Goal: Information Seeking & Learning: Learn about a topic

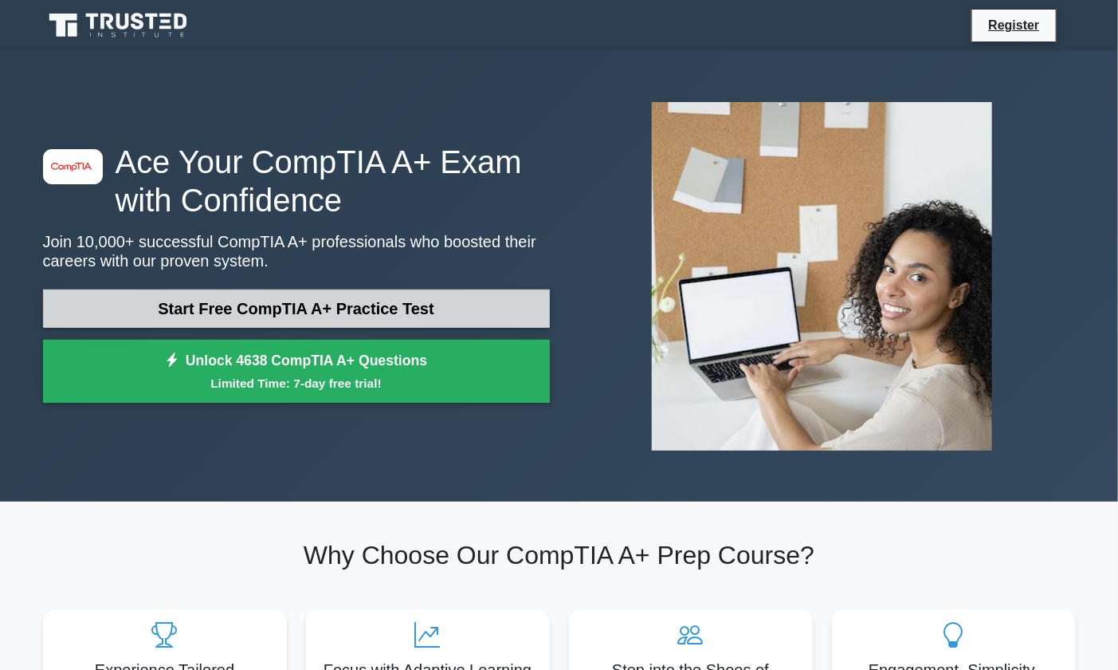
click at [426, 311] on link "Start Free CompTIA A+ Practice Test" at bounding box center [296, 308] width 507 height 38
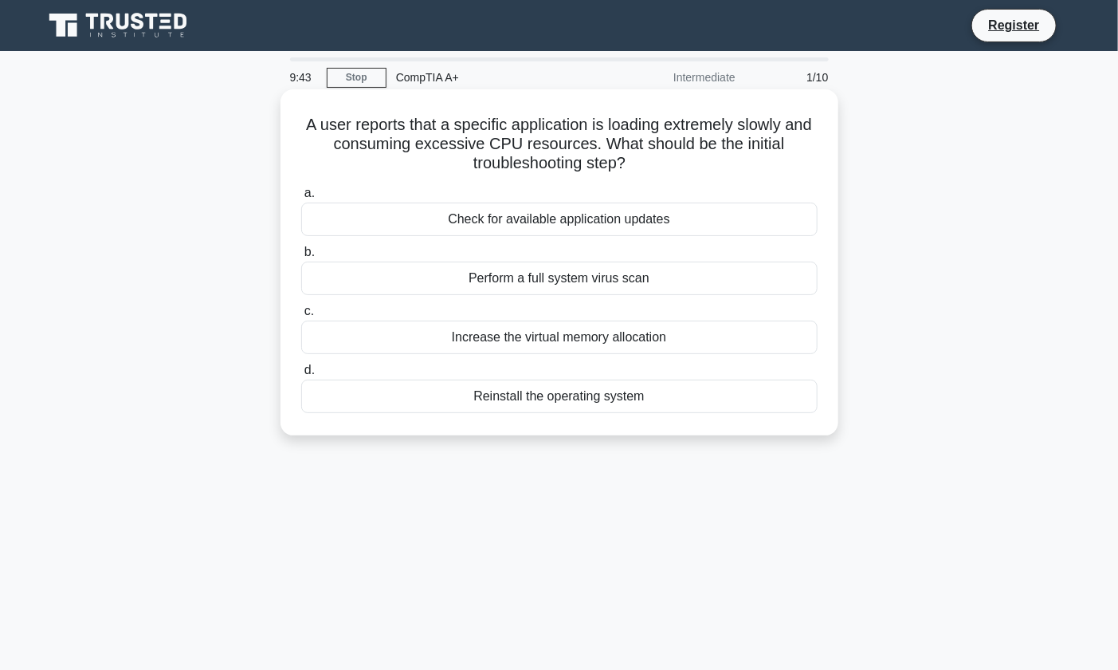
click at [650, 212] on div "Check for available application updates" at bounding box center [559, 218] width 517 height 33
click at [301, 198] on input "a. Check for available application updates" at bounding box center [301, 193] width 0 height 10
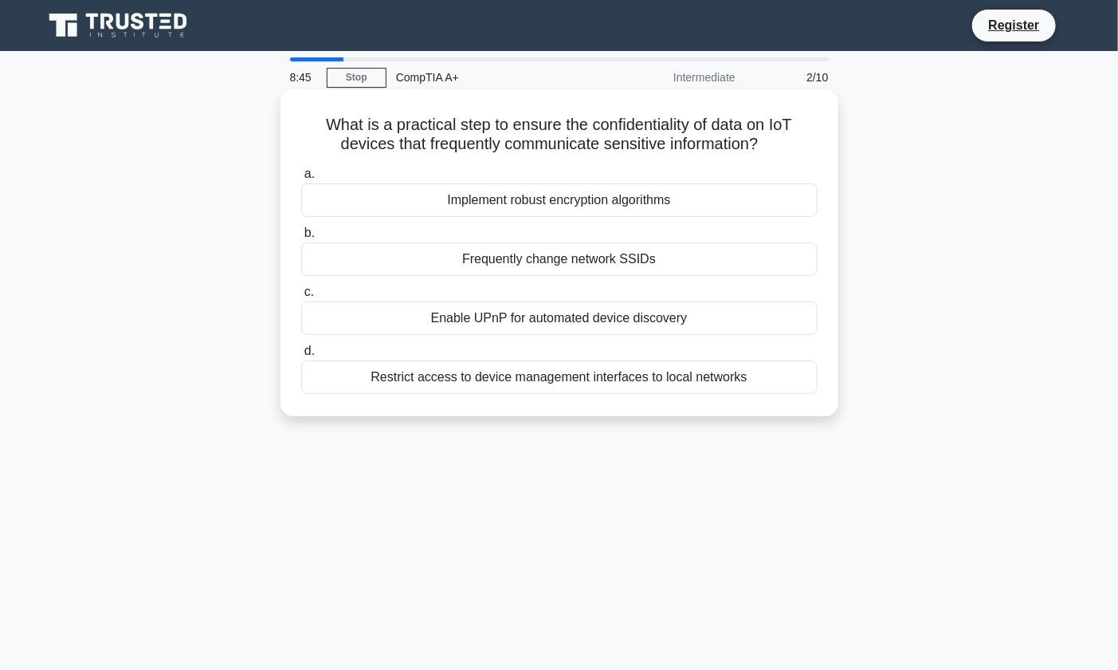
click at [691, 191] on div "Implement robust encryption algorithms" at bounding box center [559, 199] width 517 height 33
click at [301, 179] on input "a. Implement robust encryption algorithms" at bounding box center [301, 174] width 0 height 10
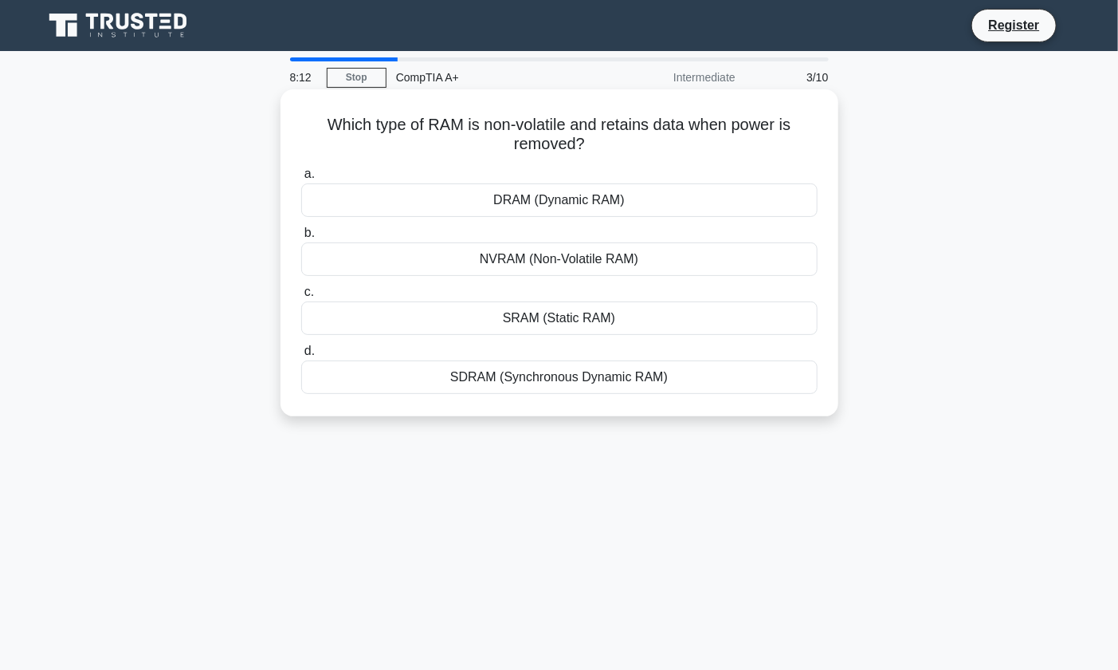
click at [618, 252] on div "NVRAM (Non-Volatile RAM)" at bounding box center [559, 258] width 517 height 33
click at [301, 238] on input "b. NVRAM (Non-Volatile RAM)" at bounding box center [301, 233] width 0 height 10
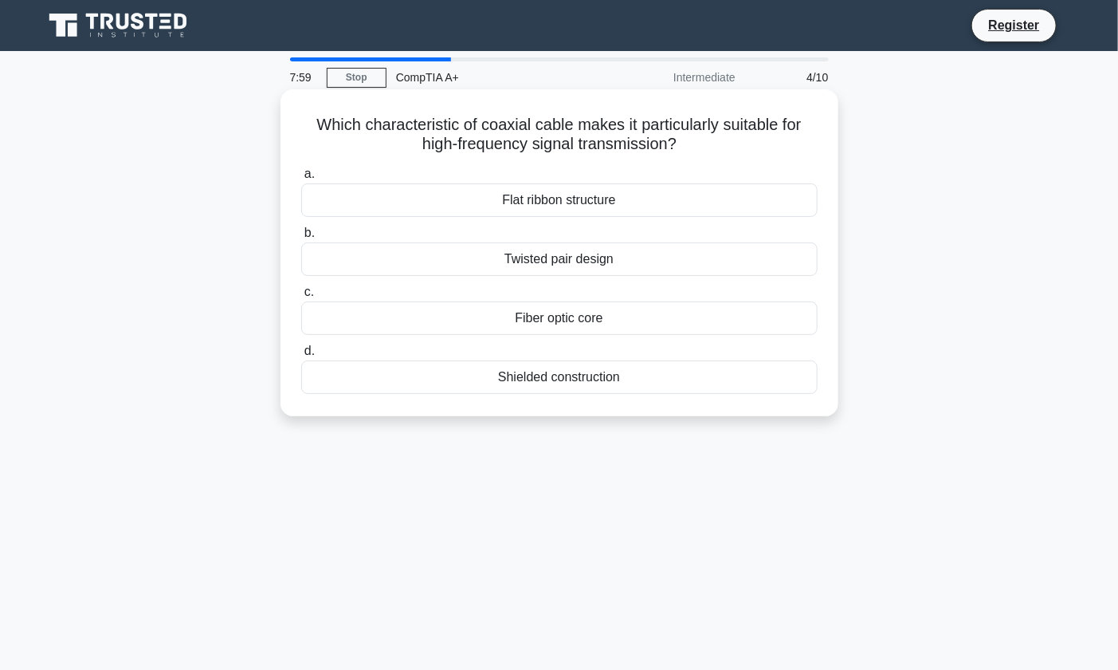
click at [612, 379] on div "Shielded construction" at bounding box center [559, 376] width 517 height 33
click at [301, 356] on input "d. Shielded construction" at bounding box center [301, 351] width 0 height 10
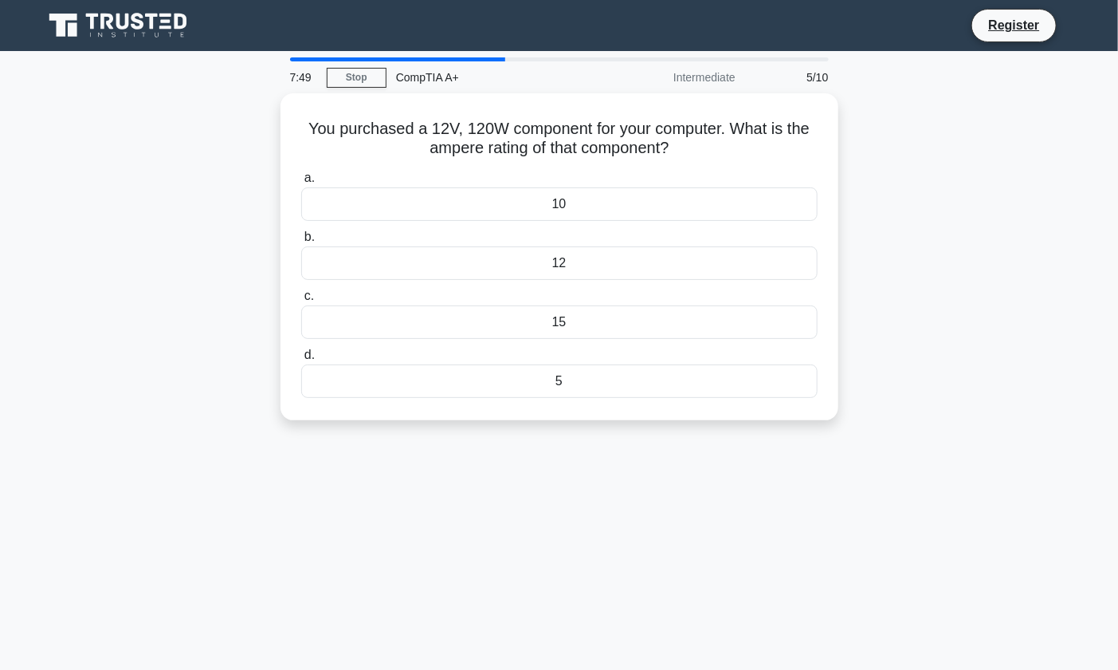
click at [945, 231] on div "You purchased a 12V, 120W component for your computer. What is the ampere ratin…" at bounding box center [559, 266] width 1052 height 346
click at [810, 191] on div "10" at bounding box center [559, 199] width 517 height 33
click at [301, 179] on input "a. 10" at bounding box center [301, 174] width 0 height 10
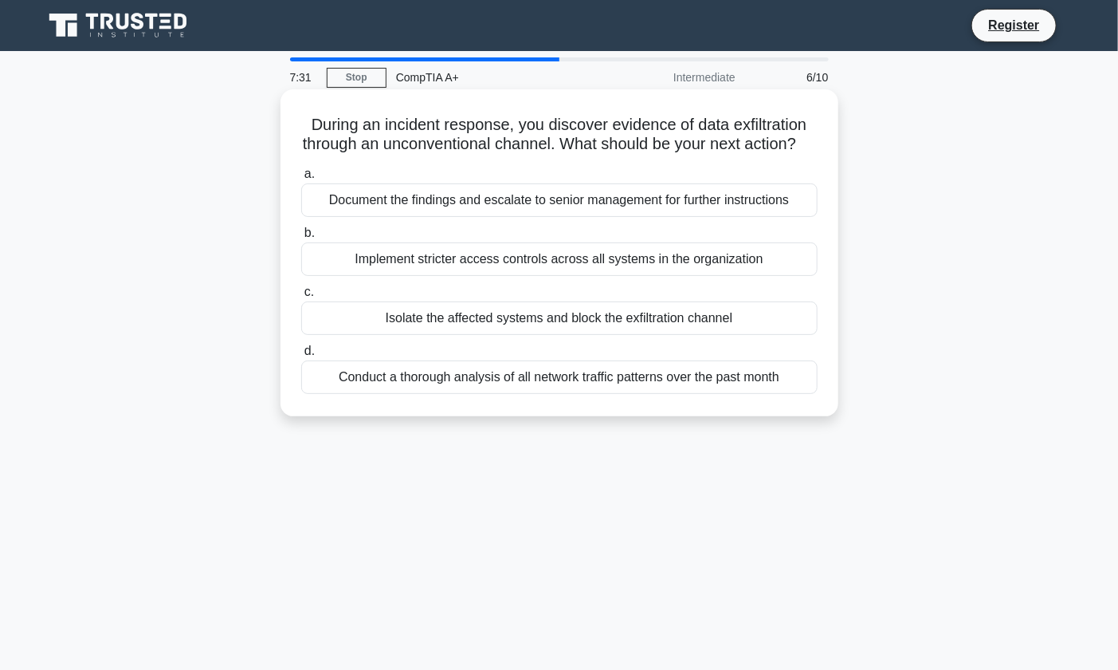
click at [797, 217] on div "Document the findings and escalate to senior management for further instructions" at bounding box center [559, 199] width 517 height 33
click at [301, 179] on input "a. Document the findings and escalate to senior management for further instruct…" at bounding box center [301, 174] width 0 height 10
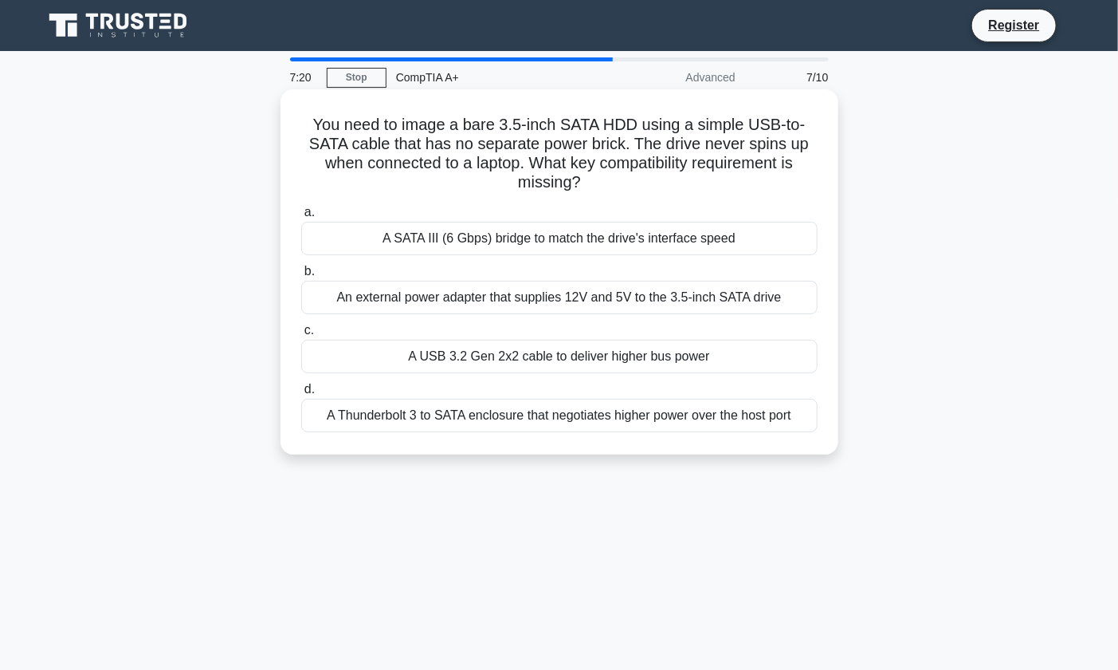
click at [485, 291] on div "An external power adapter that supplies 12V and 5V to the 3.5-inch SATA drive" at bounding box center [559, 297] width 517 height 33
click at [301, 277] on input "b. An external power adapter that supplies 12V and 5V to the 3.5-inch SATA drive" at bounding box center [301, 271] width 0 height 10
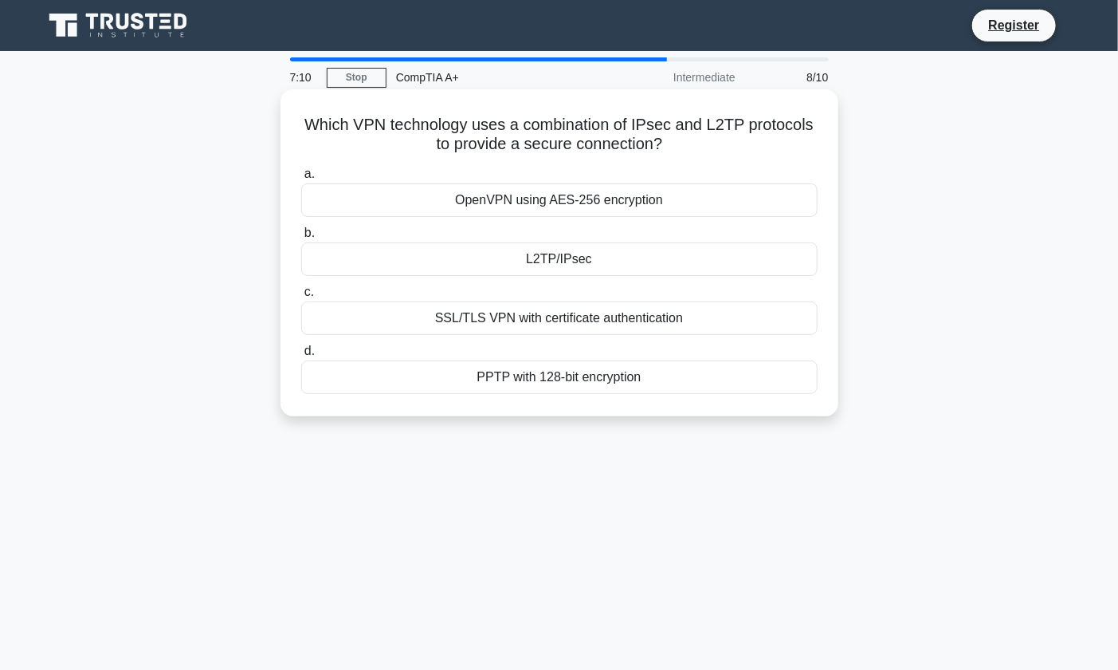
click at [804, 267] on div "L2TP/IPsec" at bounding box center [559, 258] width 517 height 33
click at [301, 238] on input "b. L2TP/IPsec" at bounding box center [301, 233] width 0 height 10
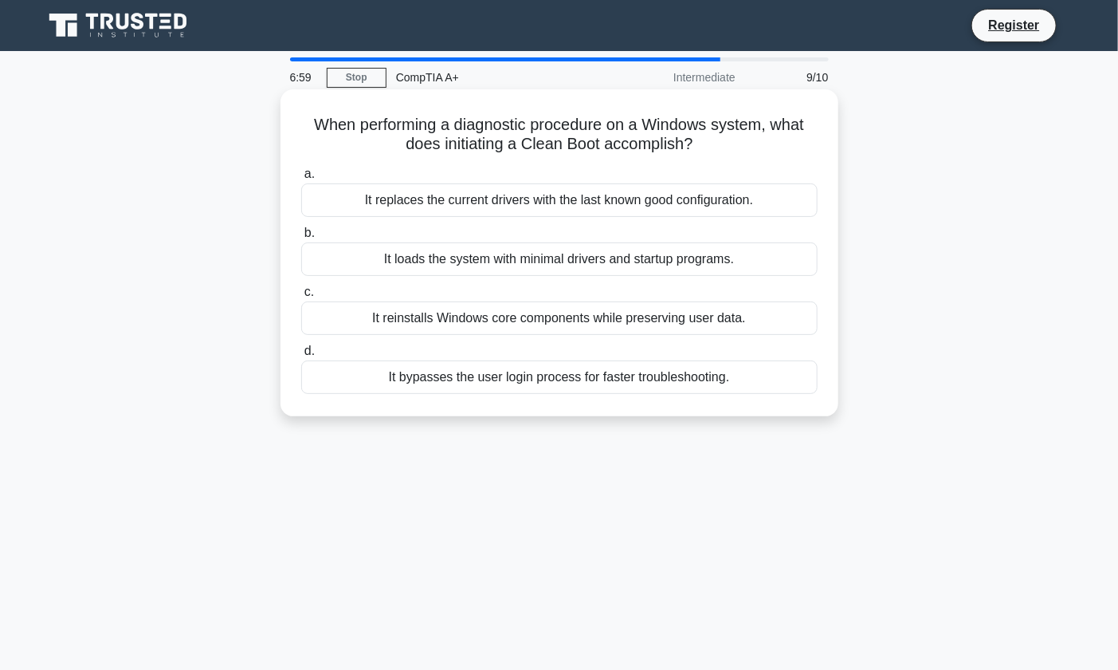
click at [803, 253] on div "It loads the system with minimal drivers and startup programs." at bounding box center [559, 258] width 517 height 33
click at [301, 238] on input "b. It loads the system with minimal drivers and startup programs." at bounding box center [301, 233] width 0 height 10
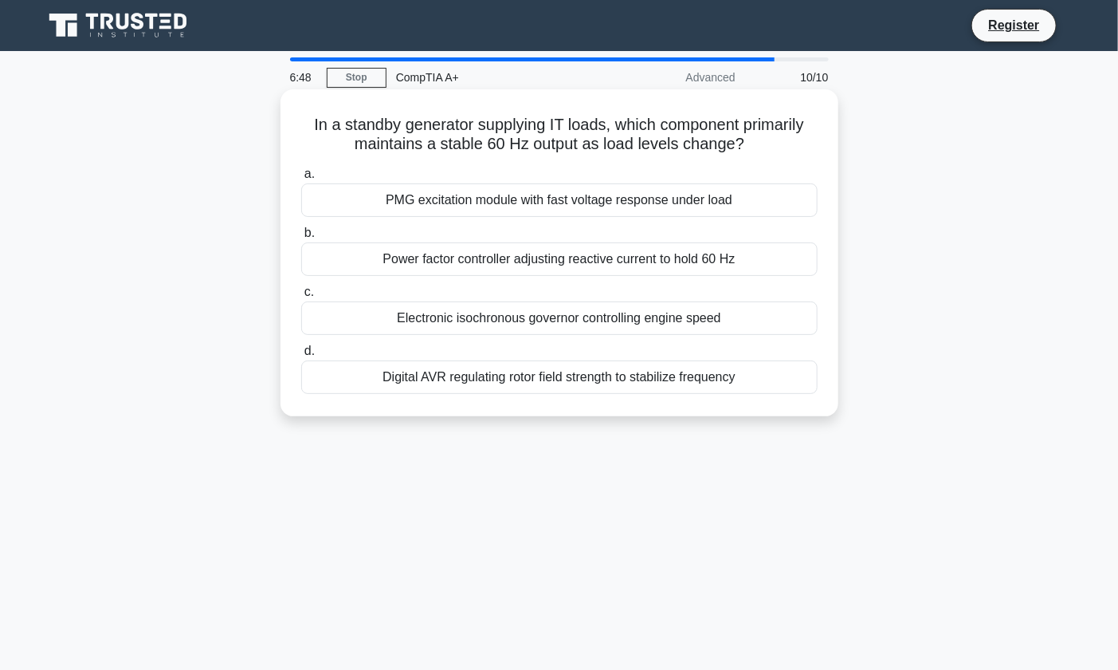
click at [494, 369] on div "Digital AVR regulating rotor field strength to stabilize frequency" at bounding box center [559, 376] width 517 height 33
click at [301, 356] on input "d. Digital AVR regulating rotor field strength to stabilize frequency" at bounding box center [301, 351] width 0 height 10
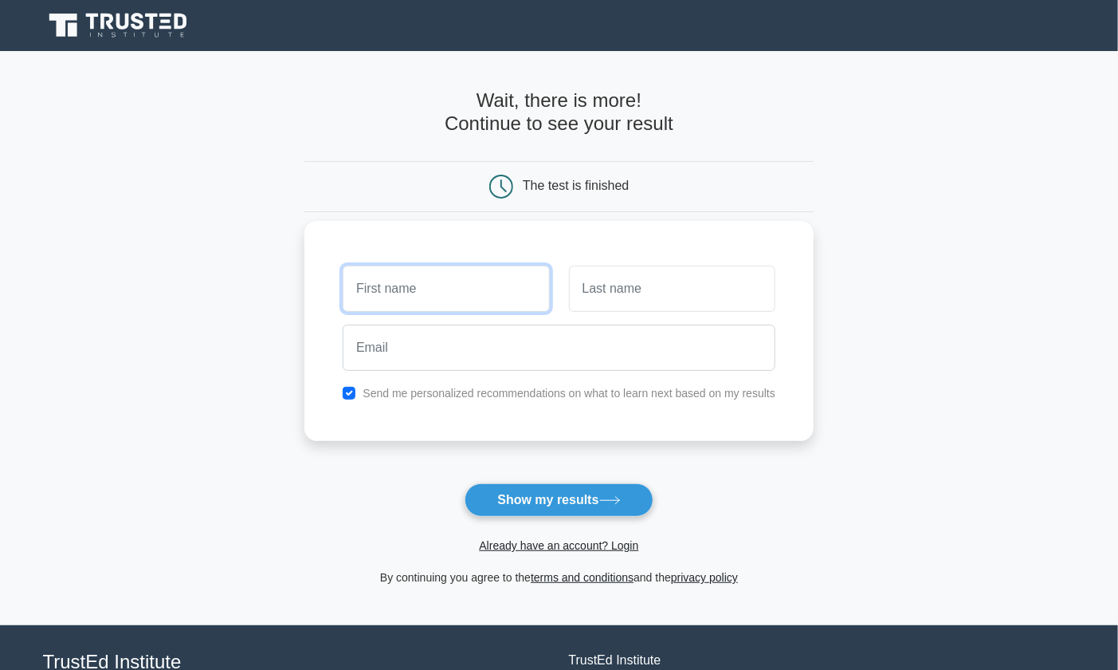
click at [497, 273] on input "text" at bounding box center [446, 288] width 206 height 46
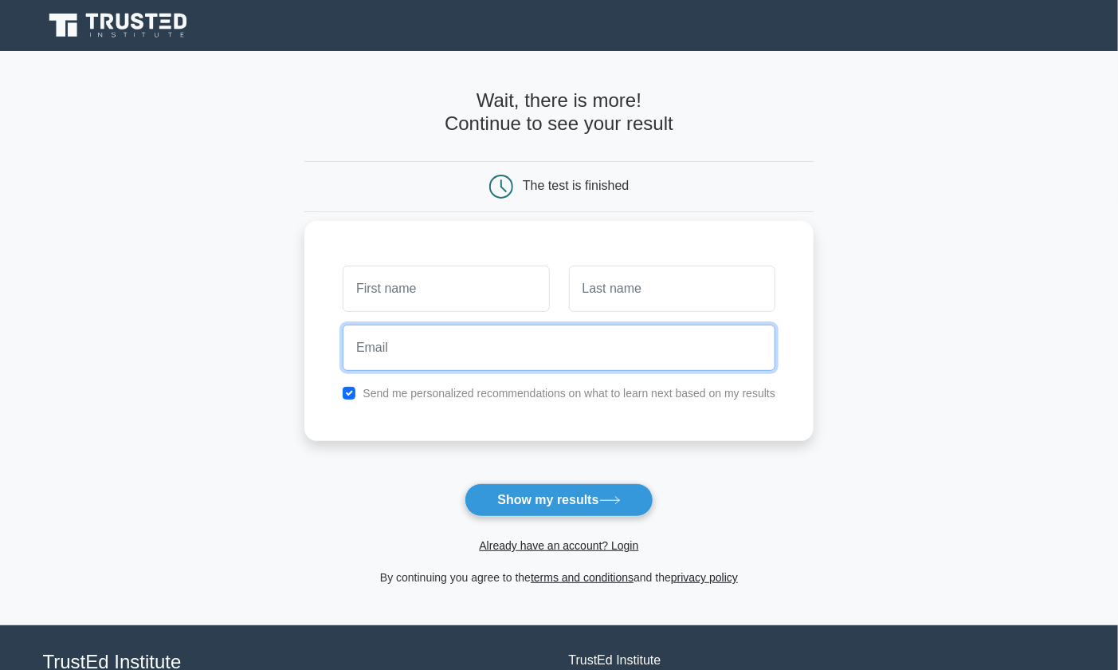
click at [426, 356] on input "email" at bounding box center [559, 347] width 433 height 46
type input "cooofingcat@gmail.com"
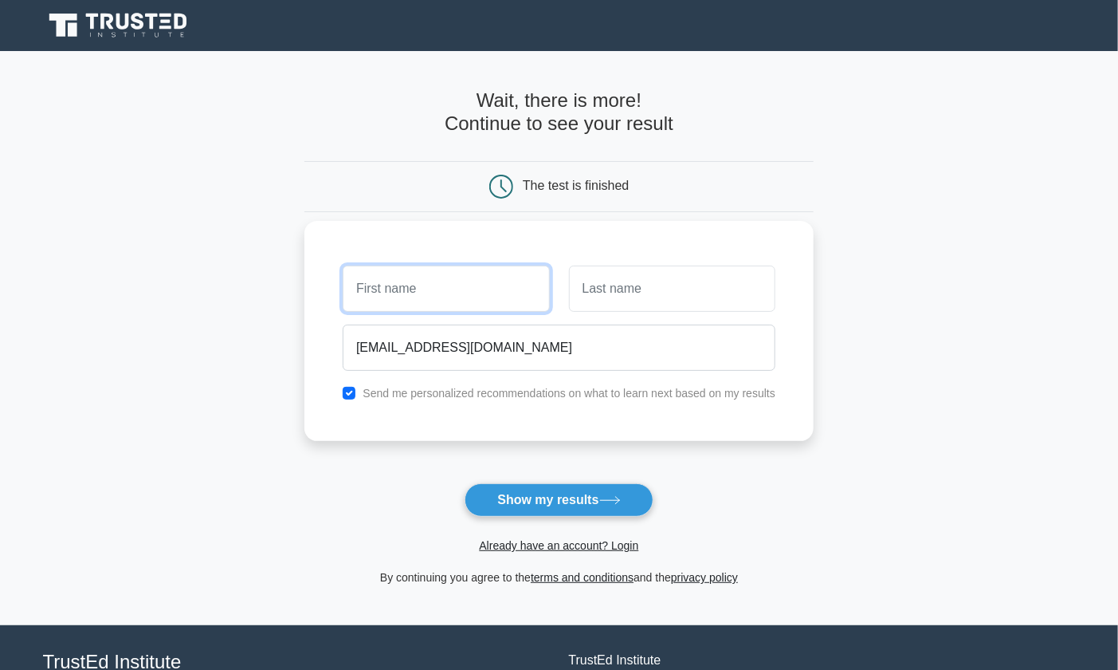
click at [464, 285] on input "text" at bounding box center [446, 288] width 206 height 46
type input "Sultan"
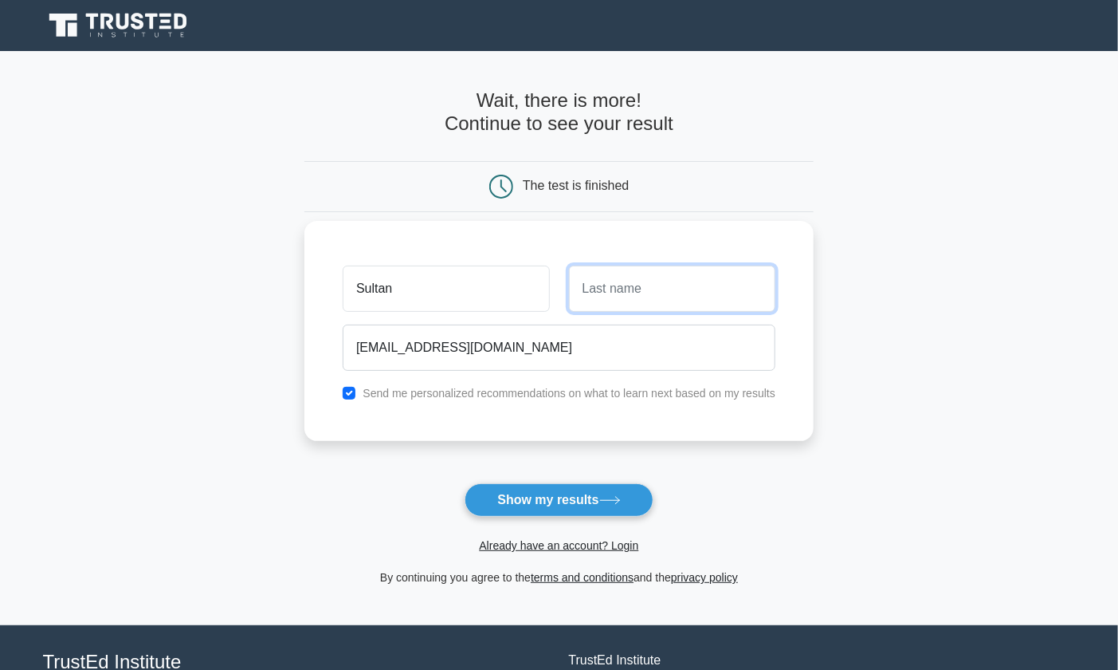
click at [657, 299] on input "text" at bounding box center [672, 288] width 206 height 46
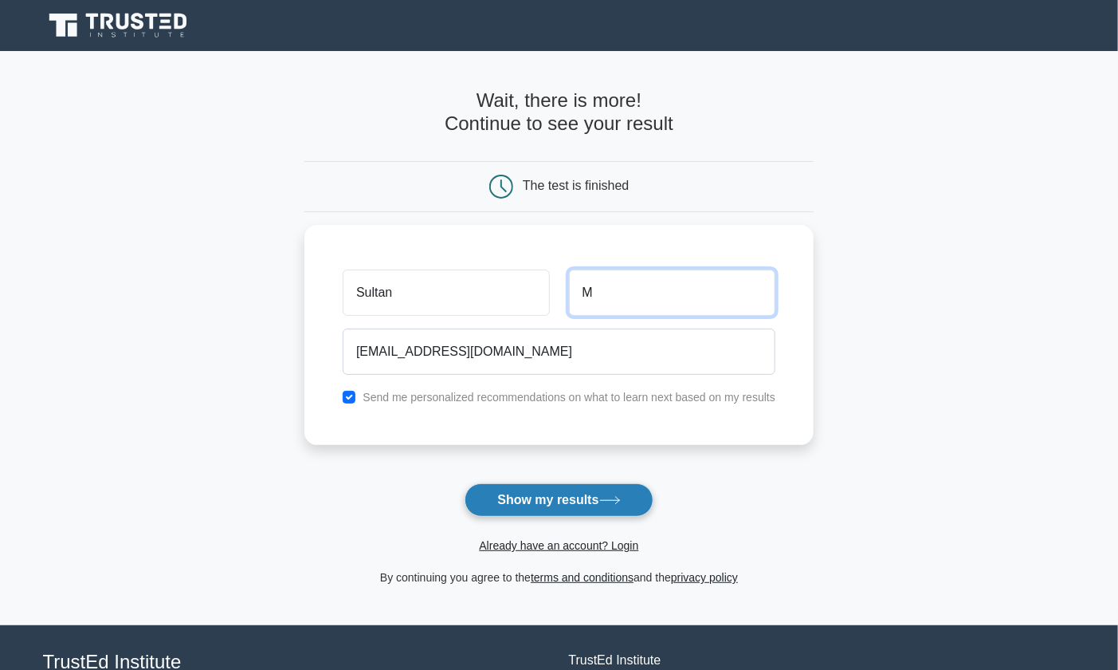
type input "M"
click at [577, 507] on button "Show my results" at bounding box center [559, 499] width 188 height 33
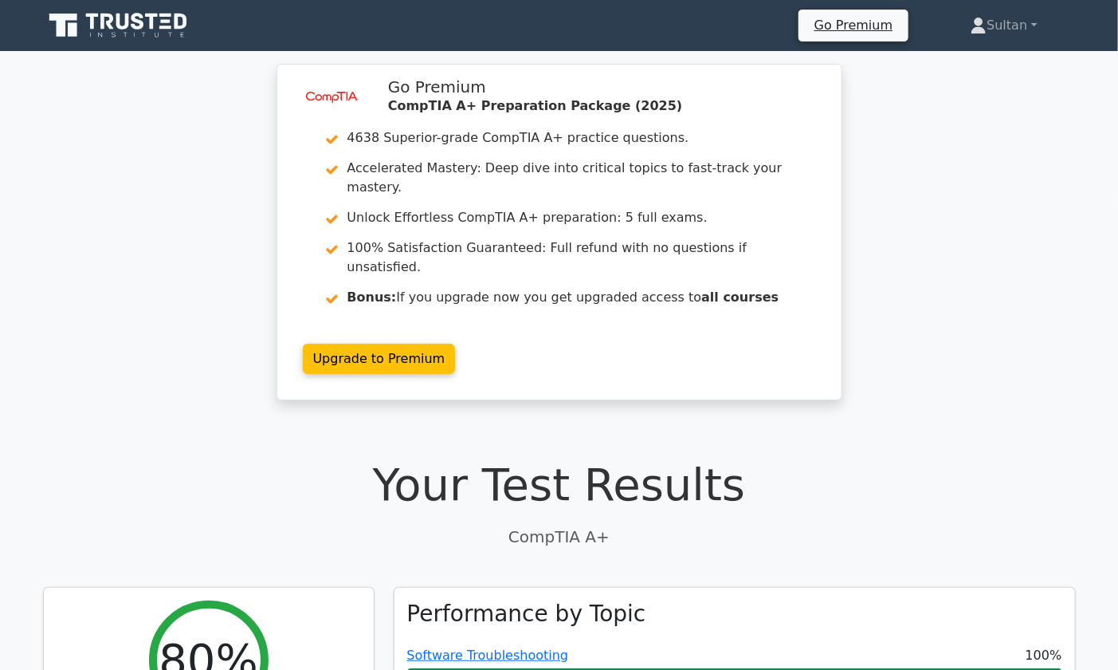
click at [171, 29] on icon at bounding box center [119, 25] width 153 height 30
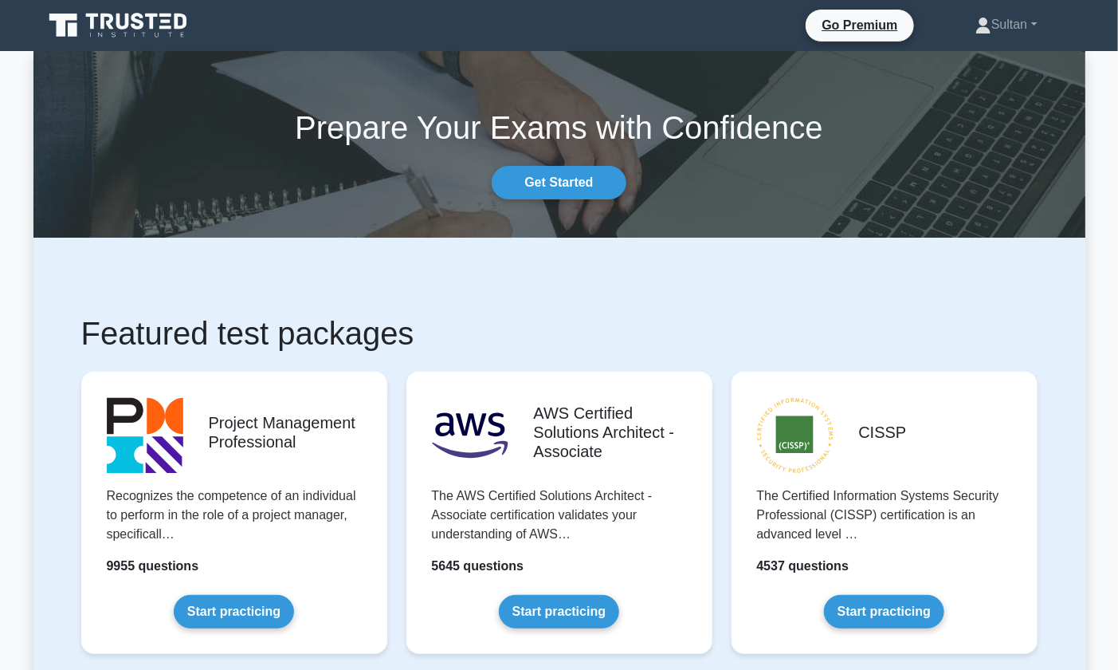
click at [185, 31] on icon at bounding box center [119, 25] width 153 height 30
